Goal: Information Seeking & Learning: Learn about a topic

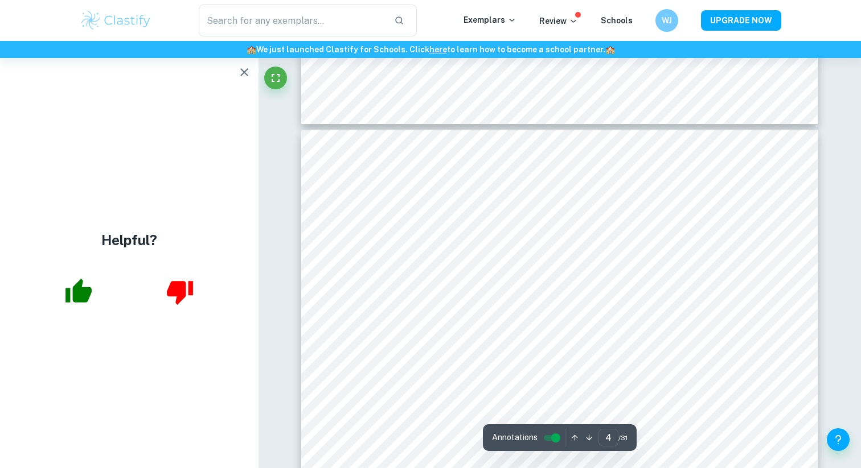
scroll to position [2158, 0]
